Goal: Obtain resource: Download file/media

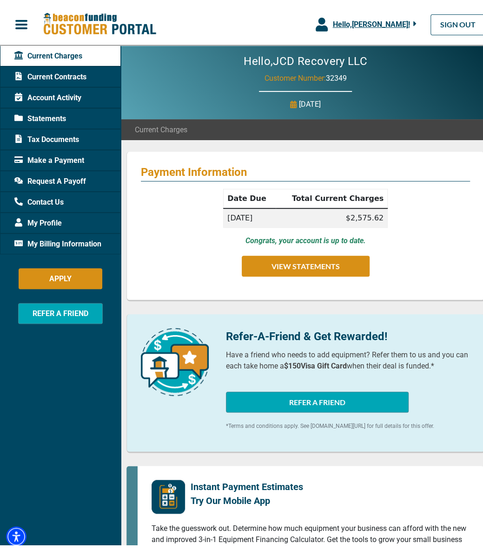
click at [39, 120] on span "Statements" at bounding box center [40, 115] width 52 height 11
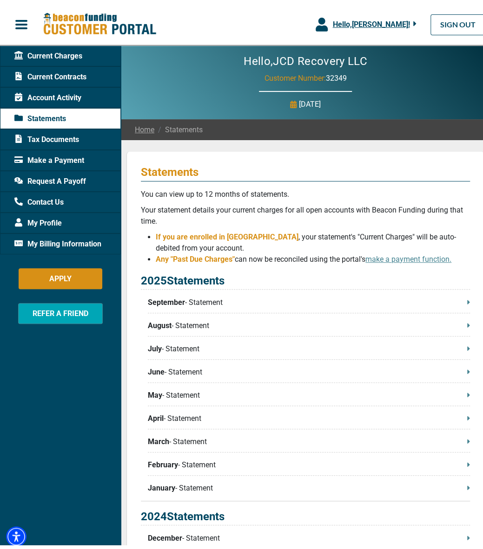
click at [34, 91] on span "Account Activity" at bounding box center [47, 94] width 67 height 11
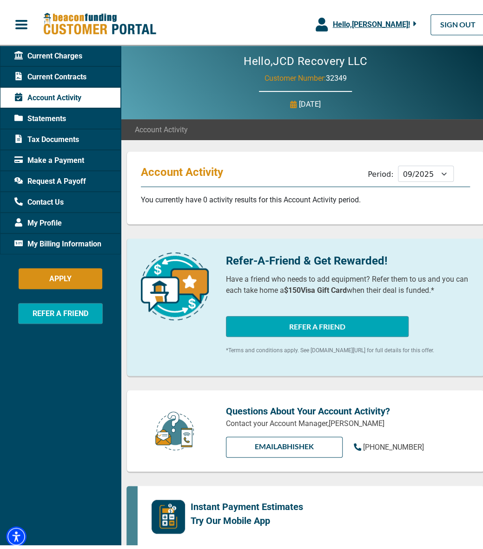
click at [59, 135] on span "Tax Documents" at bounding box center [46, 136] width 65 height 11
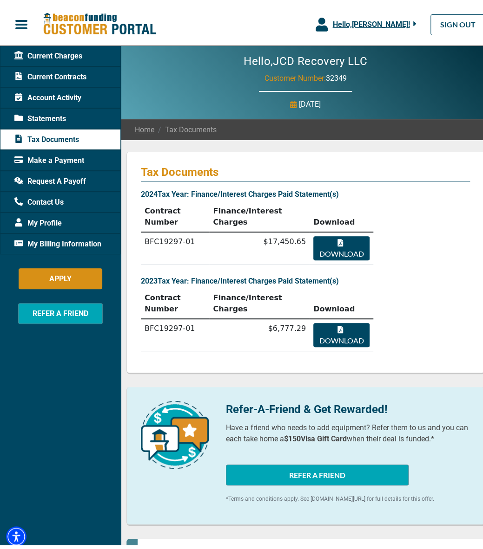
click at [167, 231] on td "BFC19297-01" at bounding box center [175, 245] width 68 height 33
click at [333, 233] on button "Download" at bounding box center [341, 245] width 56 height 24
click at [42, 99] on span "Account Activity" at bounding box center [47, 94] width 67 height 11
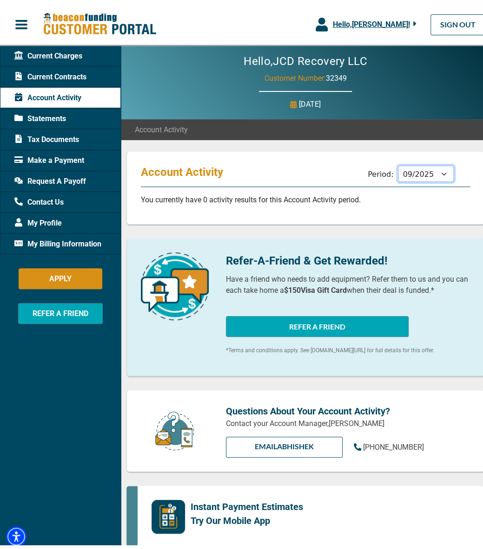
click at [420, 167] on select "10/2025 09/2025 08/2025 07/2025 06/2025 05/2025 04/2025 03/2025 02/2025 01/2025…" at bounding box center [426, 170] width 56 height 16
click at [398, 162] on select "10/2025 09/2025 08/2025 07/2025 06/2025 05/2025 04/2025 03/2025 02/2025 01/2025…" at bounding box center [426, 170] width 56 height 16
click at [414, 172] on select "10/2025 09/2025 08/2025 07/2025 06/2025 05/2025 04/2025 03/2025 02/2025 01/2025…" at bounding box center [426, 170] width 56 height 16
click at [398, 162] on select "10/2025 09/2025 08/2025 07/2025 06/2025 05/2025 04/2025 03/2025 02/2025 01/2025…" at bounding box center [426, 170] width 56 height 16
click at [421, 175] on select "10/2025 09/2025 08/2025 07/2025 06/2025 05/2025 04/2025 03/2025 02/2025 01/2025…" at bounding box center [426, 170] width 56 height 16
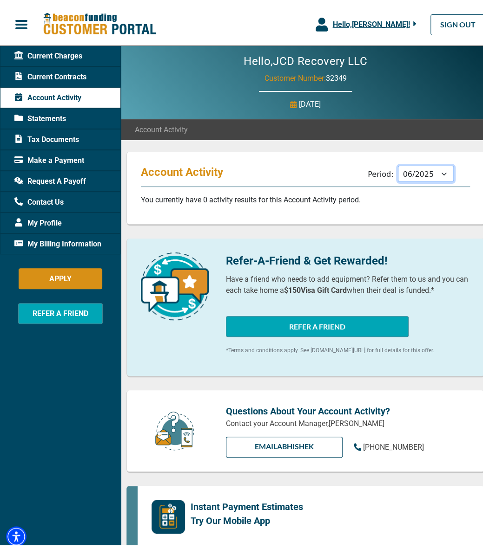
click at [398, 162] on select "10/2025 09/2025 08/2025 07/2025 06/2025 05/2025 04/2025 03/2025 02/2025 01/2025…" at bounding box center [426, 170] width 56 height 16
click at [425, 171] on select "10/2025 09/2025 08/2025 07/2025 06/2025 05/2025 04/2025 03/2025 02/2025 01/2025…" at bounding box center [426, 170] width 56 height 16
select select "01/2025"
click at [398, 162] on select "10/2025 09/2025 08/2025 07/2025 06/2025 05/2025 04/2025 03/2025 02/2025 01/2025…" at bounding box center [426, 170] width 56 height 16
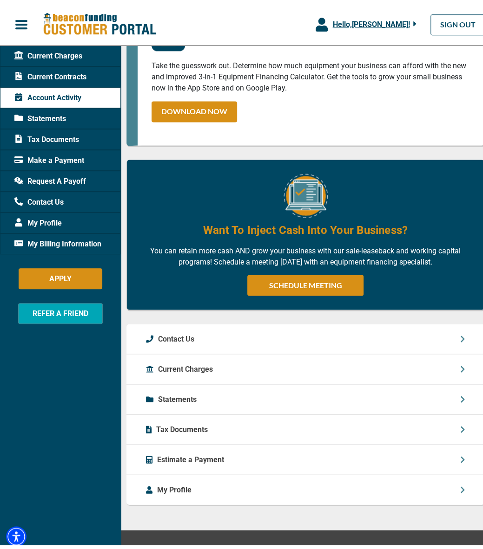
scroll to position [505, 0]
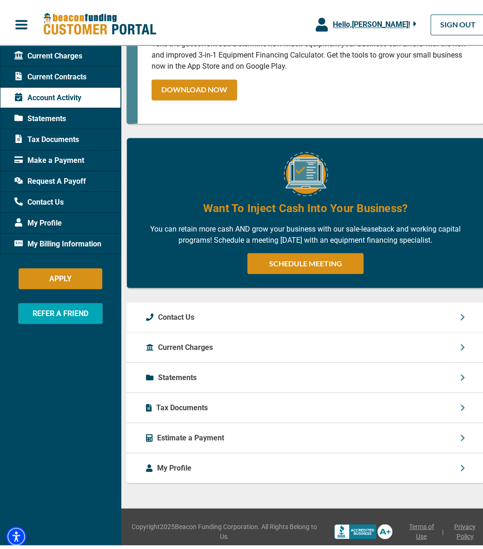
click at [296, 347] on div "Current Charges" at bounding box center [305, 344] width 358 height 30
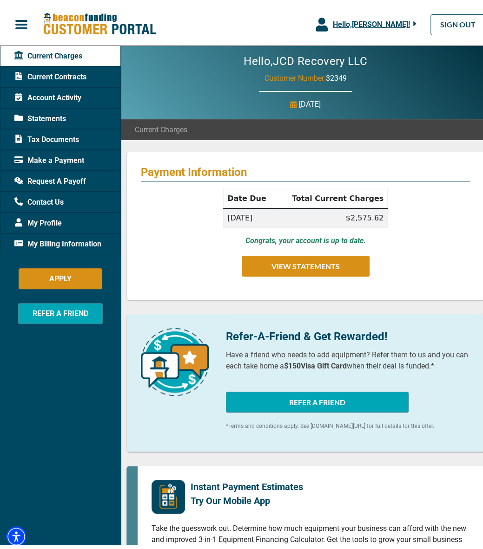
click at [392, 210] on div "Date Due Total Current Charges [DATE] $2,575.62 Congrats, your account is up to…" at bounding box center [305, 233] width 329 height 97
click at [307, 242] on p "Congrats, your account is up to date." at bounding box center [305, 237] width 120 height 11
click at [44, 223] on span "My Profile" at bounding box center [37, 219] width 47 height 11
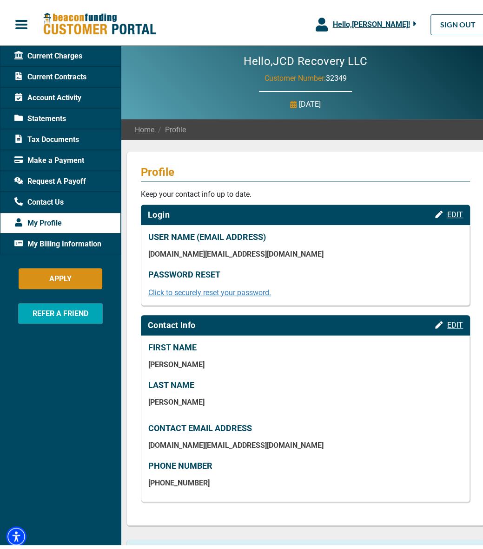
click at [44, 241] on span "My Billing Information" at bounding box center [57, 240] width 87 height 11
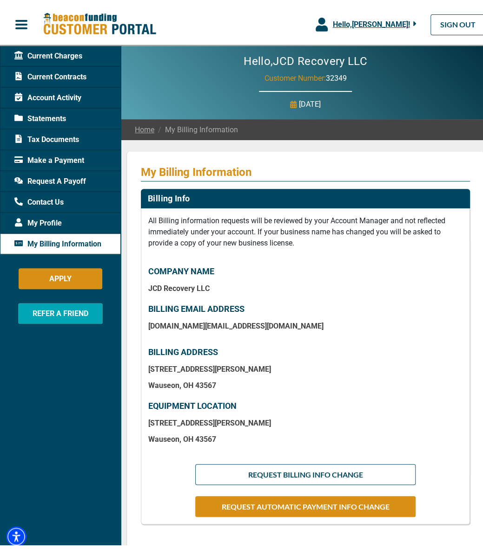
click at [52, 117] on span "Statements" at bounding box center [40, 115] width 52 height 11
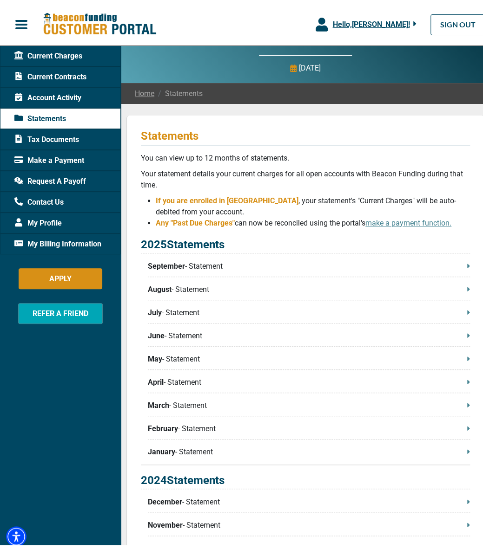
scroll to position [139, 0]
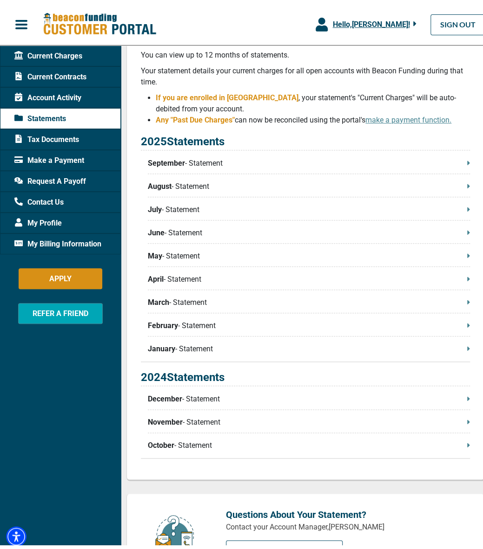
click at [174, 346] on p "January - Statement" at bounding box center [309, 345] width 322 height 11
click at [160, 328] on span "February" at bounding box center [163, 322] width 30 height 11
click at [156, 296] on span "March" at bounding box center [158, 299] width 21 height 11
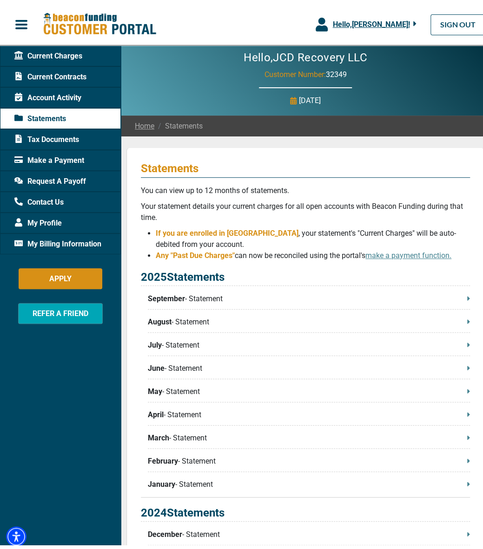
scroll to position [0, 0]
